Goal: Information Seeking & Learning: Find specific fact

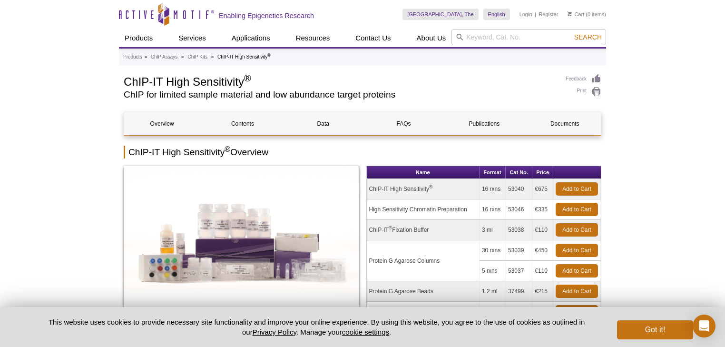
click at [383, 188] on td "ChIP-IT High Sensitivity ®" at bounding box center [423, 189] width 113 height 20
drag, startPoint x: 369, startPoint y: 189, endPoint x: 442, endPoint y: 189, distance: 73.3
click at [442, 189] on td "ChIP-IT High Sensitivity ®" at bounding box center [423, 189] width 113 height 20
copy td "ChIP-IT High Sensitivity ®"
drag, startPoint x: 508, startPoint y: 189, endPoint x: 522, endPoint y: 187, distance: 14.0
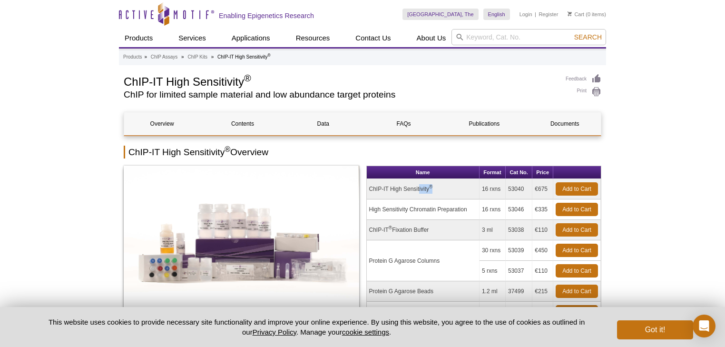
click at [524, 188] on td "53040" at bounding box center [519, 189] width 27 height 20
copy td "53040"
drag, startPoint x: 370, startPoint y: 187, endPoint x: 430, endPoint y: 185, distance: 60.5
click at [430, 185] on td "ChIP-IT High Sensitivity ®" at bounding box center [423, 189] width 113 height 20
copy td "ChIP-IT High Sensitivity"
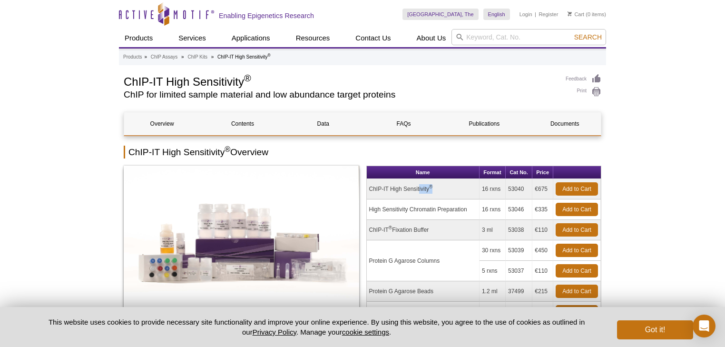
click at [399, 190] on td "ChIP-IT High Sensitivity ®" at bounding box center [423, 189] width 113 height 20
drag, startPoint x: 370, startPoint y: 188, endPoint x: 428, endPoint y: 185, distance: 57.6
click at [428, 185] on td "ChIP-IT High Sensitivity ®" at bounding box center [423, 189] width 113 height 20
copy td "ChIP-IT High Sensitivity"
drag, startPoint x: 508, startPoint y: 188, endPoint x: 527, endPoint y: 188, distance: 19.0
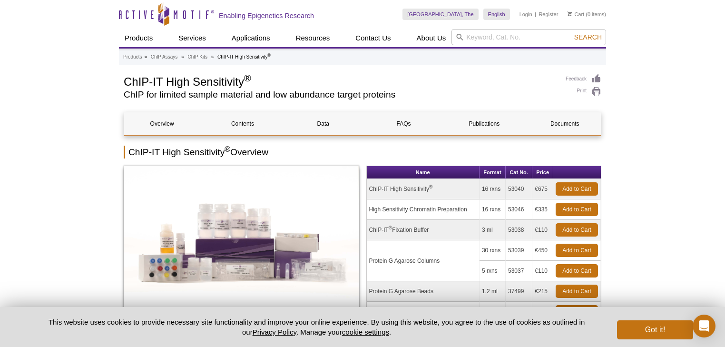
click at [527, 188] on td "53040" at bounding box center [519, 189] width 27 height 20
copy td "53040"
